Goal: Find specific page/section: Find specific page/section

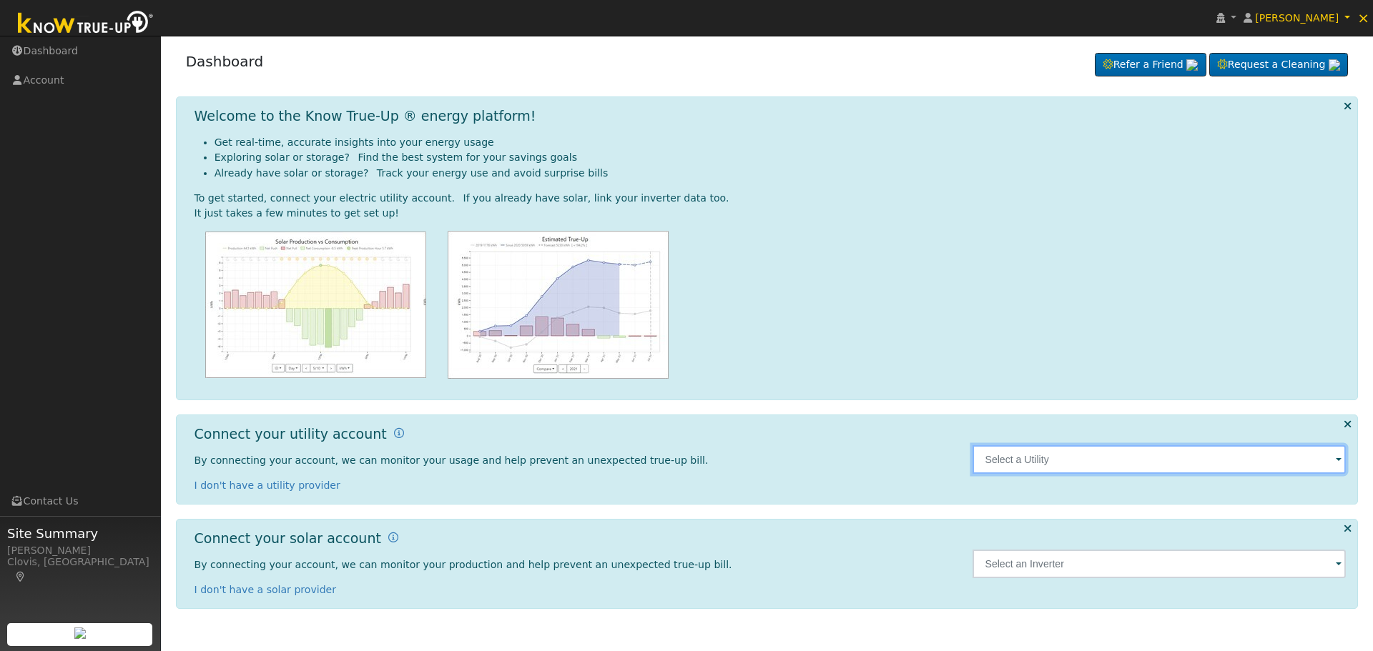
click at [1075, 466] on input "text" at bounding box center [1159, 459] width 374 height 29
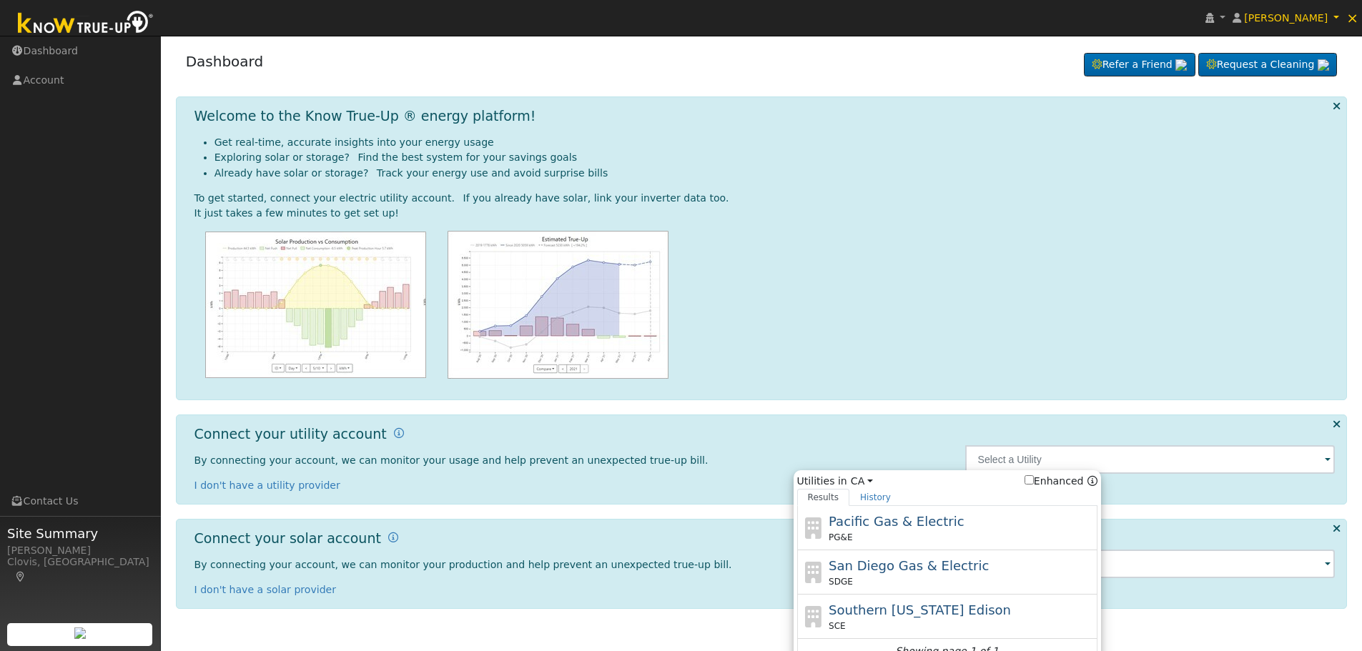
click at [980, 529] on div "Pacific Gas & Electric PG&E" at bounding box center [961, 528] width 265 height 32
type input "PG&E"
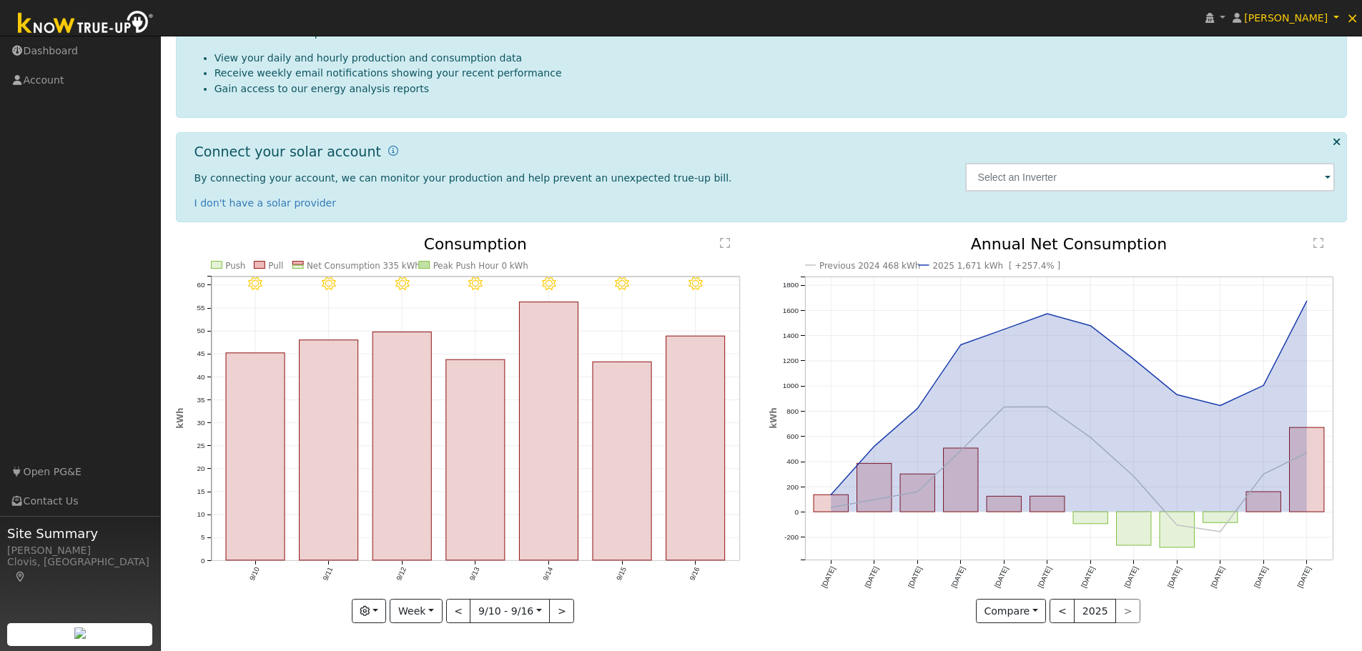
scroll to position [63, 0]
